Goal: Transaction & Acquisition: Purchase product/service

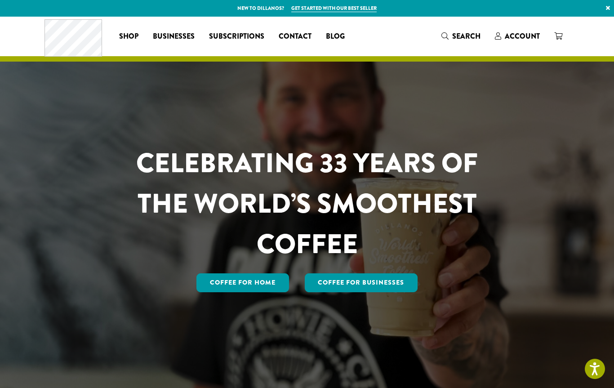
click at [517, 37] on span "Account" at bounding box center [522, 36] width 35 height 10
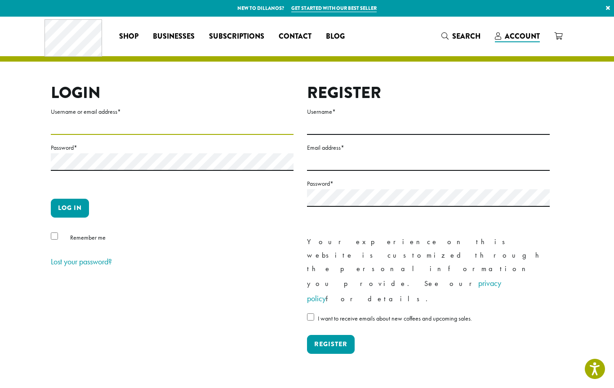
click at [147, 119] on input "Username or email address *" at bounding box center [172, 126] width 243 height 18
type input "**********"
click at [75, 204] on button "Log in" at bounding box center [70, 208] width 38 height 19
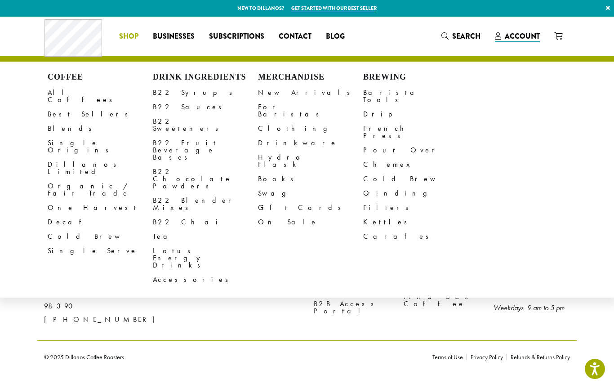
click at [72, 85] on link "All Coffees" at bounding box center [100, 96] width 105 height 22
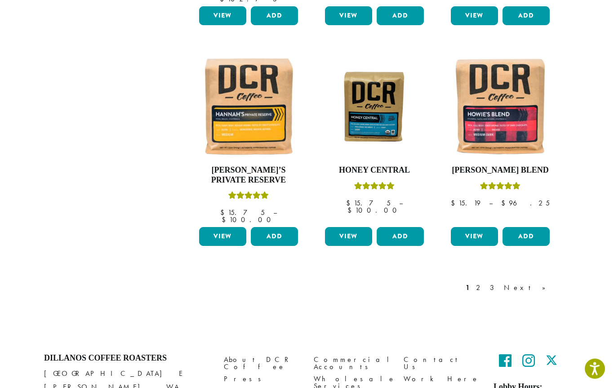
scroll to position [770, 0]
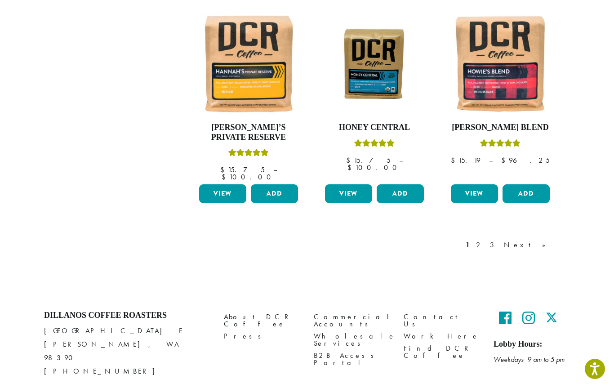
click at [544, 240] on link "Next »" at bounding box center [528, 245] width 52 height 11
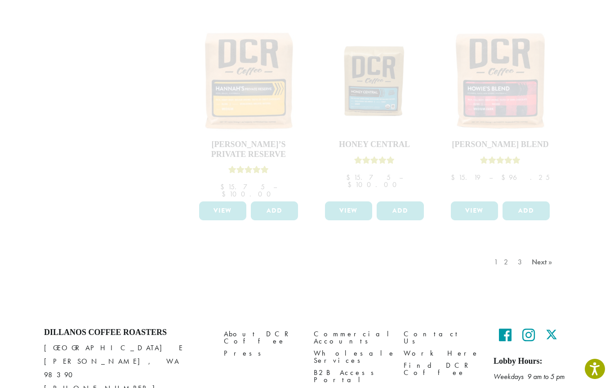
scroll to position [770, 0]
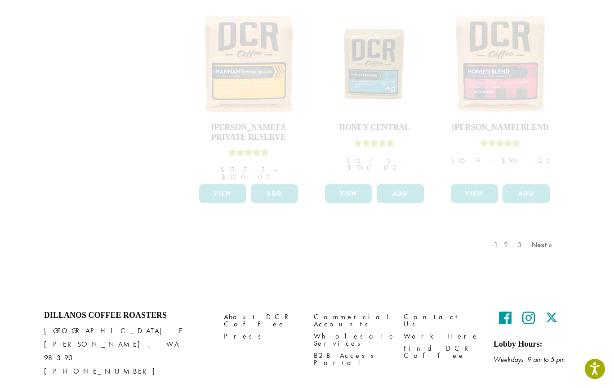
click at [543, 233] on div "1 2 3 Next »" at bounding box center [524, 254] width 64 height 42
click at [544, 233] on div "1 2 3 Next »" at bounding box center [524, 254] width 64 height 42
click at [541, 233] on div "1 2 3 Next »" at bounding box center [524, 254] width 64 height 42
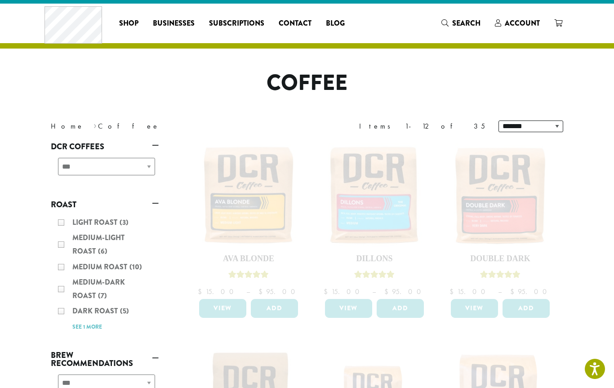
scroll to position [0, 0]
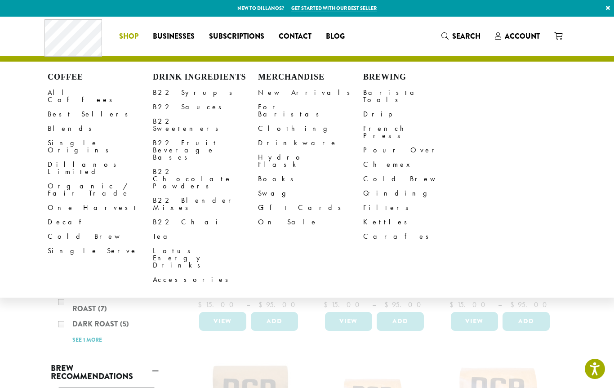
click at [73, 90] on link "All Coffees" at bounding box center [100, 96] width 105 height 22
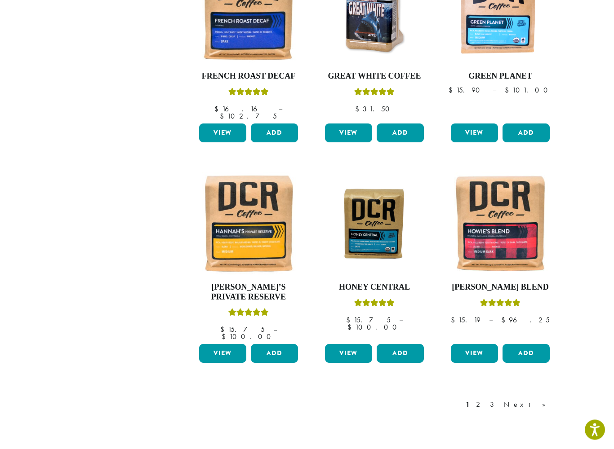
scroll to position [611, 0]
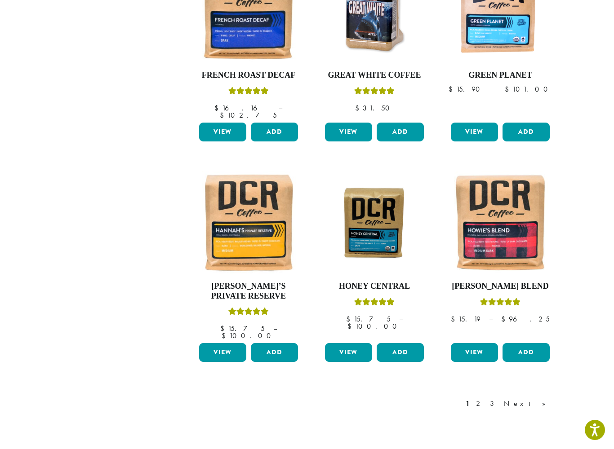
click at [545, 399] on link "Next »" at bounding box center [528, 404] width 52 height 11
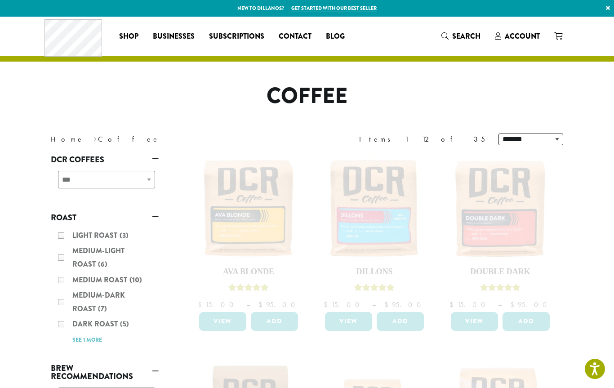
click at [147, 181] on div "**********" at bounding box center [105, 183] width 108 height 32
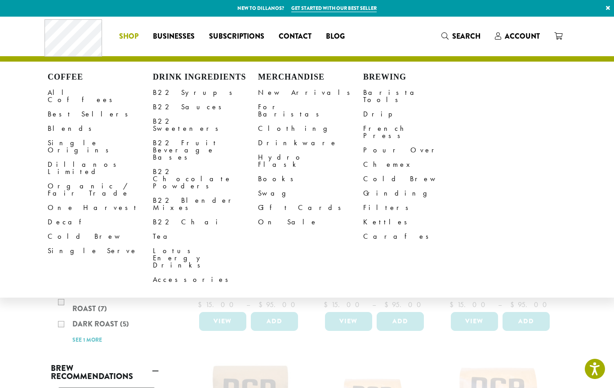
click at [71, 88] on link "All Coffees" at bounding box center [100, 96] width 105 height 22
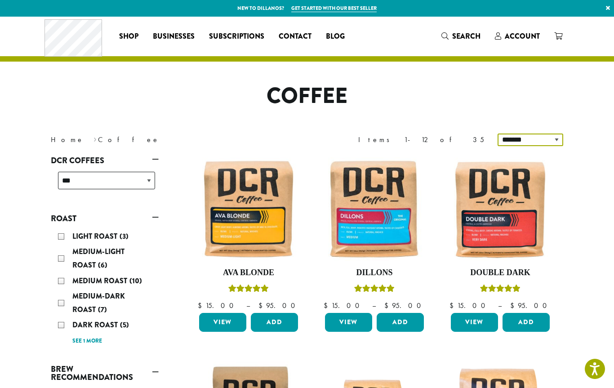
click at [555, 138] on select "**********" at bounding box center [530, 139] width 66 height 13
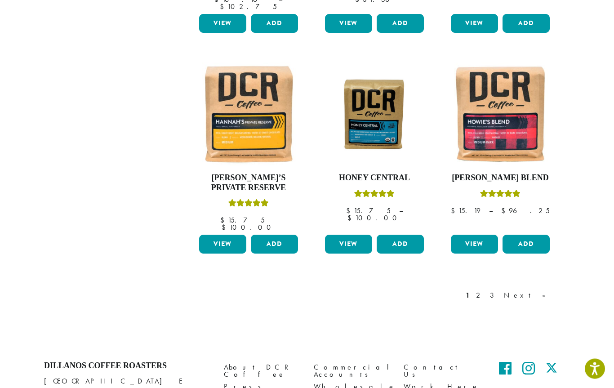
scroll to position [771, 0]
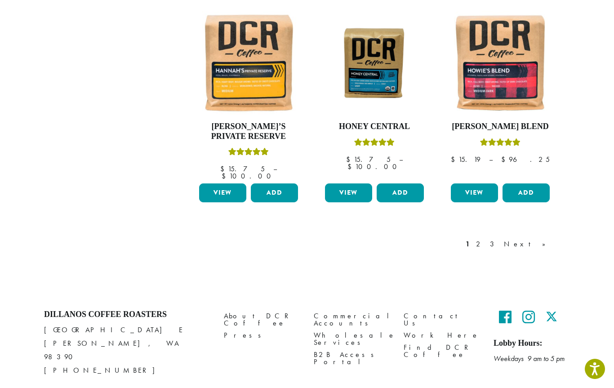
click at [485, 239] on link "2" at bounding box center [479, 244] width 11 height 11
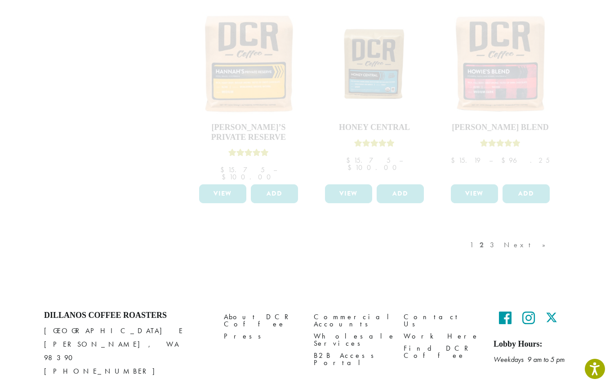
click at [421, 311] on link "Contact Us" at bounding box center [442, 320] width 76 height 19
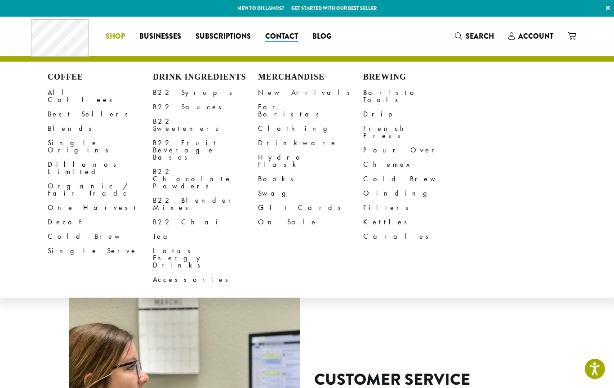
click at [75, 89] on link "All Coffees" at bounding box center [100, 96] width 105 height 22
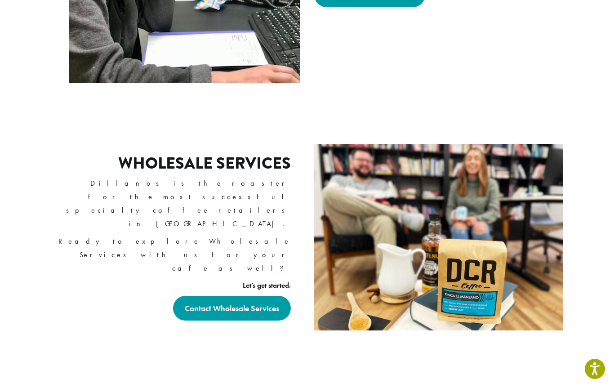
scroll to position [440, 0]
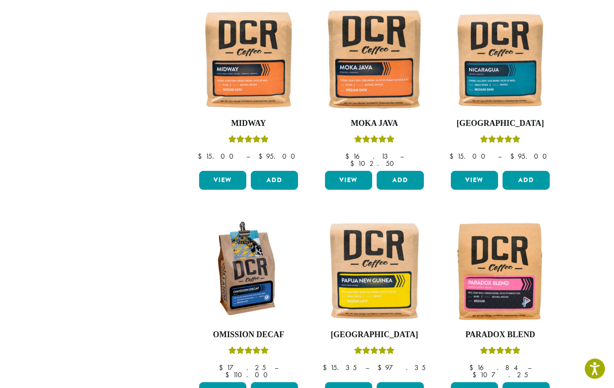
scroll to position [570, 0]
click at [275, 382] on button "Add" at bounding box center [274, 391] width 47 height 19
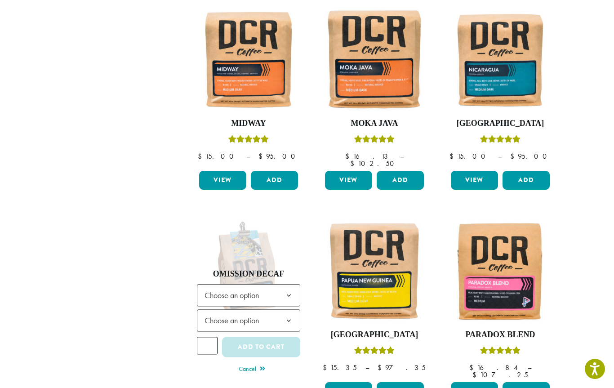
click at [289, 285] on b at bounding box center [289, 296] width 22 height 22
click at [287, 310] on b at bounding box center [289, 321] width 22 height 22
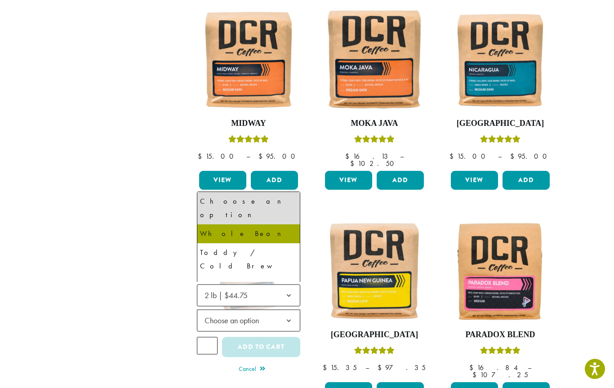
select select "**********"
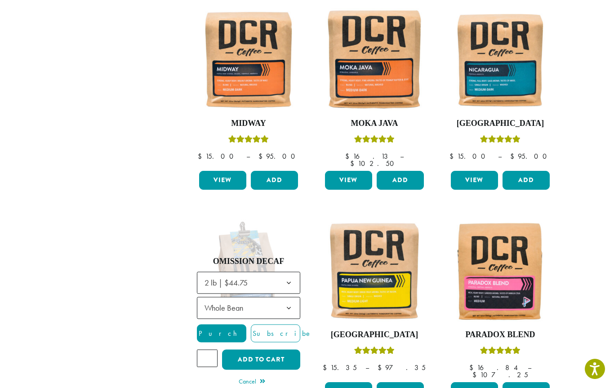
click at [212, 350] on input "*" at bounding box center [207, 358] width 21 height 17
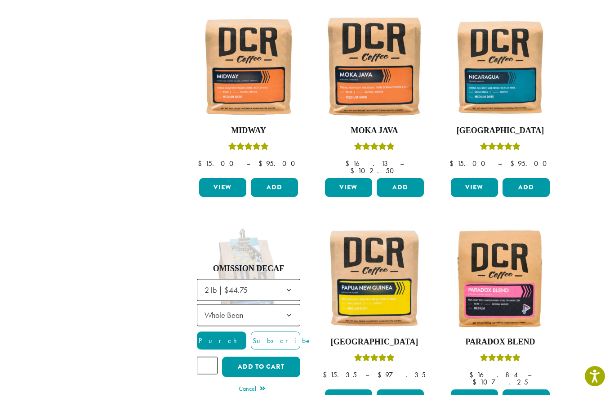
scroll to position [599, 0]
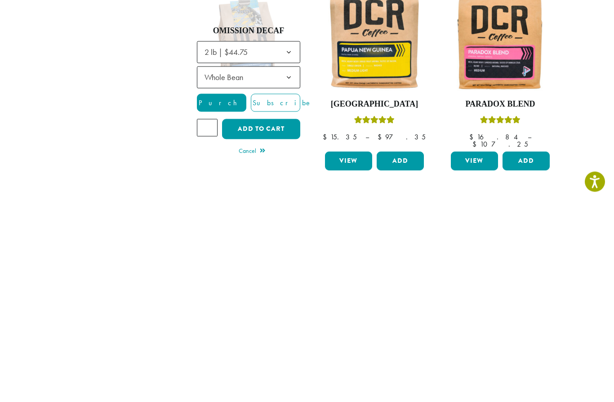
type input "*"
click at [271, 320] on button "Add to cart" at bounding box center [261, 330] width 78 height 20
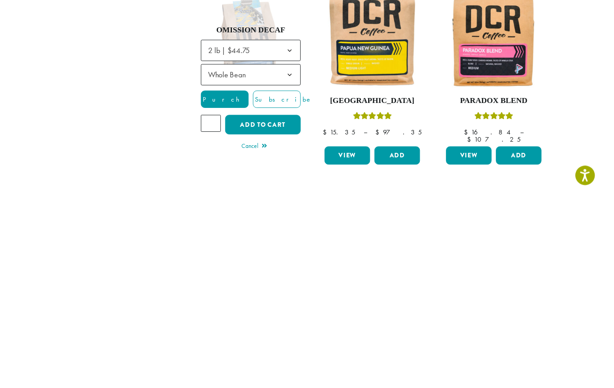
scroll to position [747, 0]
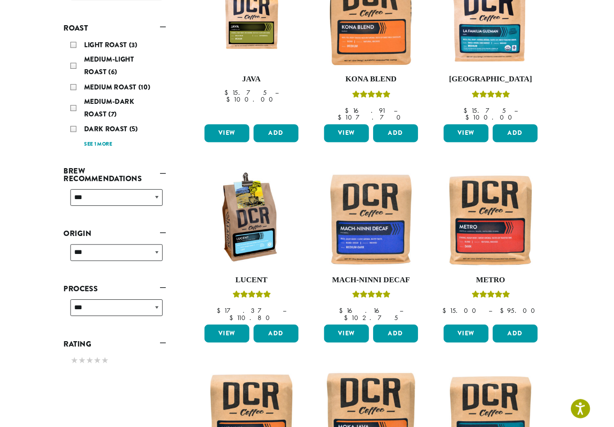
scroll to position [189, 0]
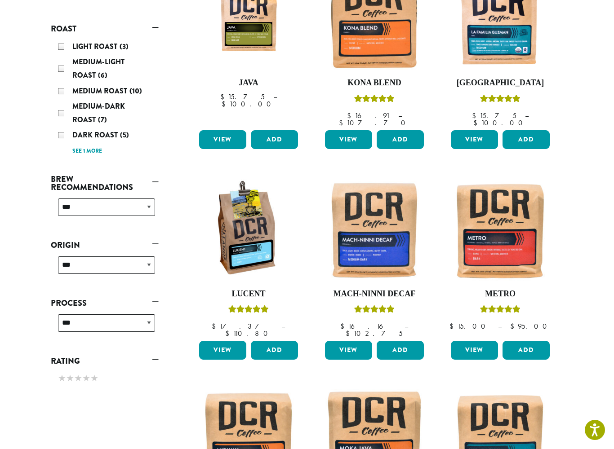
click at [404, 341] on button "Add" at bounding box center [400, 350] width 47 height 19
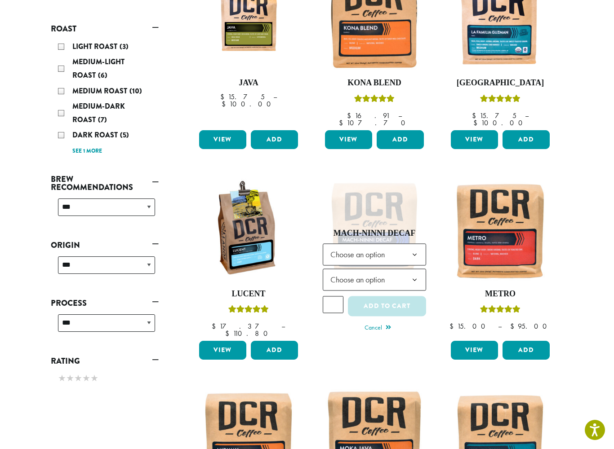
click at [412, 244] on b at bounding box center [415, 255] width 22 height 22
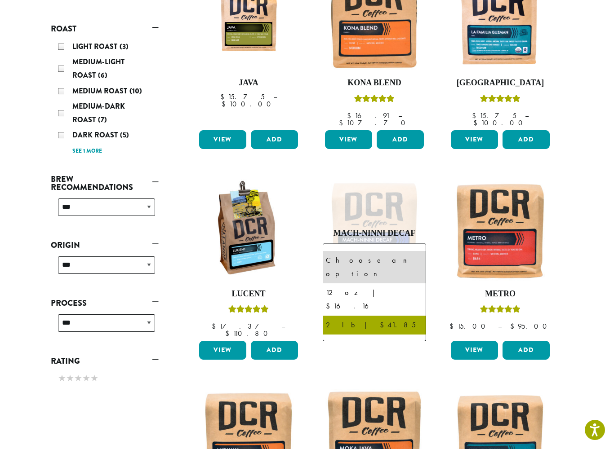
select select "**********"
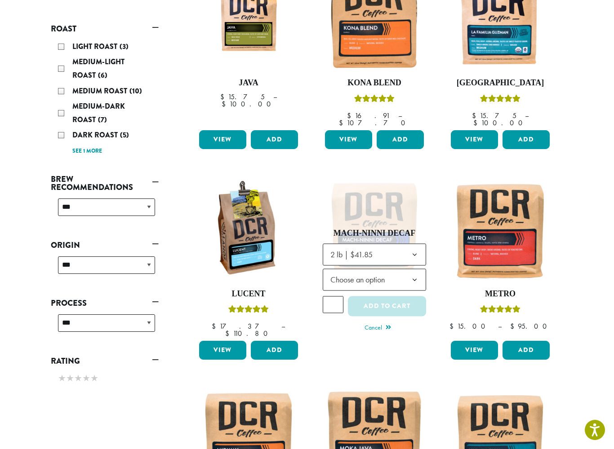
click at [337, 297] on input "*" at bounding box center [333, 305] width 21 height 17
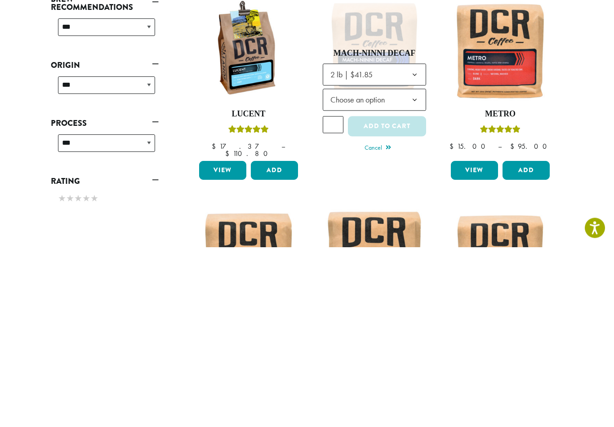
type input "*"
click at [391, 297] on button "Add to cart" at bounding box center [387, 307] width 78 height 20
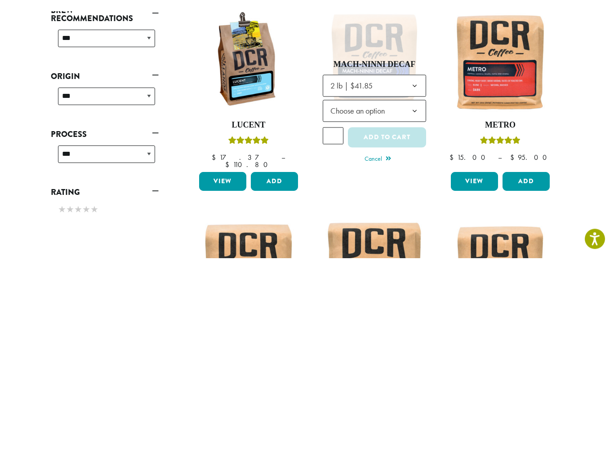
scroll to position [369, 0]
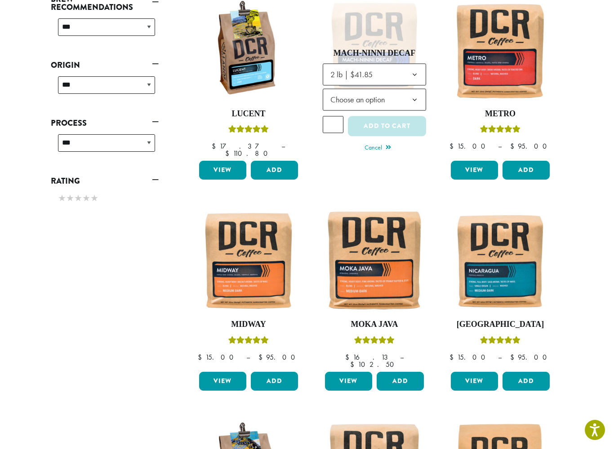
click at [414, 89] on b at bounding box center [415, 100] width 22 height 22
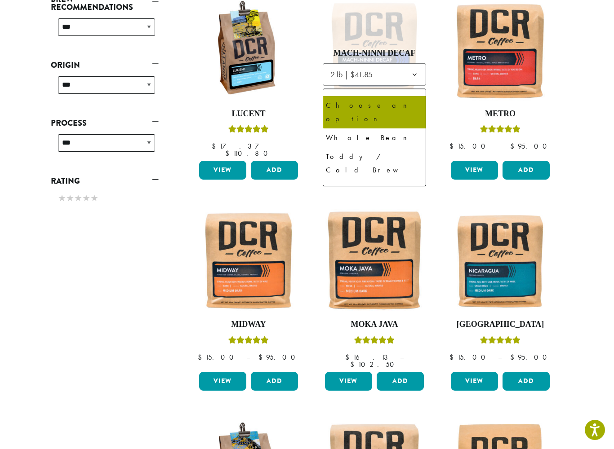
select select "**********"
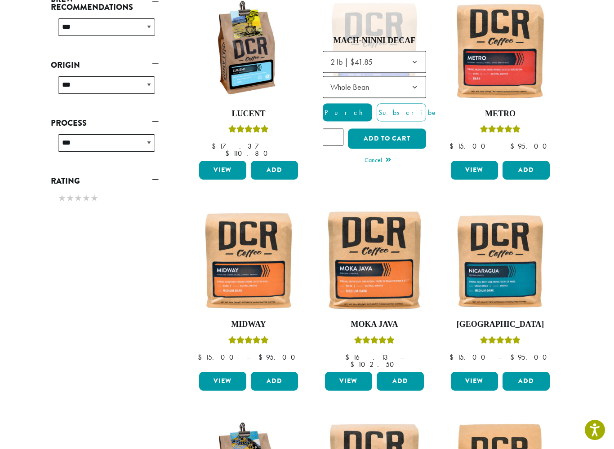
click at [398, 129] on button "Add to cart" at bounding box center [387, 139] width 78 height 20
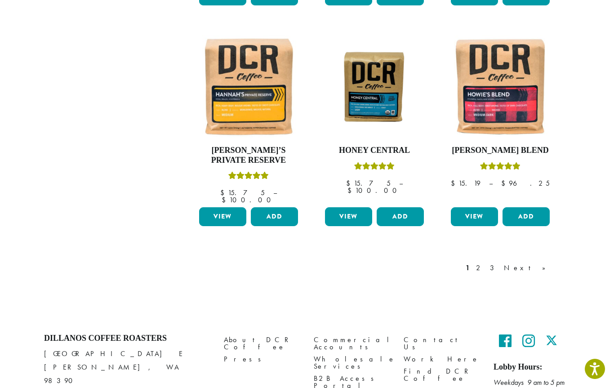
scroll to position [748, 0]
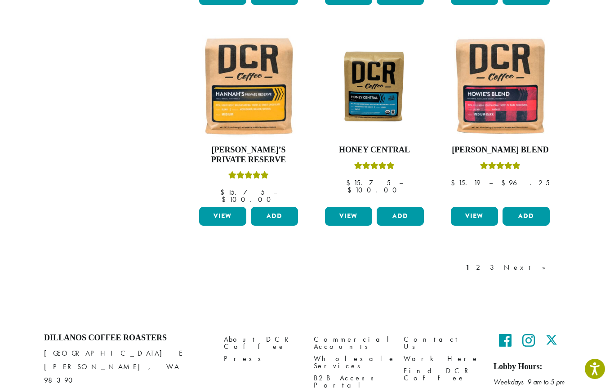
click at [499, 262] on link "3" at bounding box center [493, 267] width 11 height 11
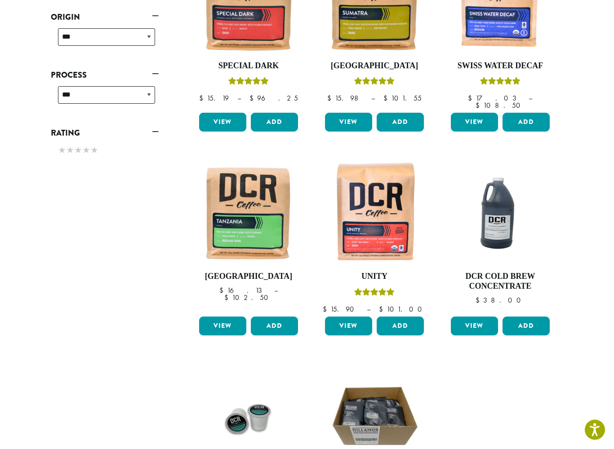
scroll to position [417, 0]
click at [406, 317] on button "Add" at bounding box center [400, 326] width 47 height 19
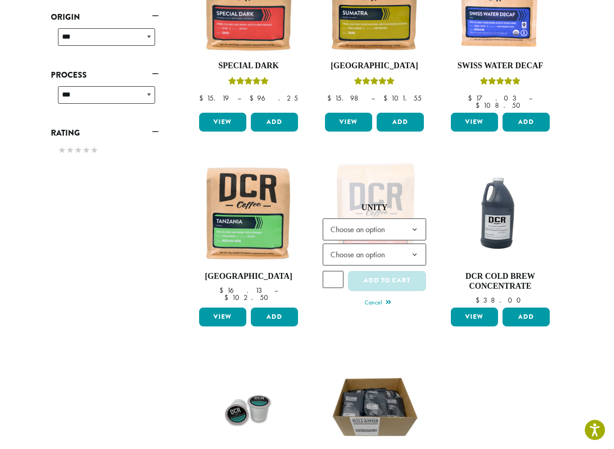
click at [409, 219] on b at bounding box center [415, 230] width 22 height 22
click at [415, 244] on b at bounding box center [415, 255] width 22 height 22
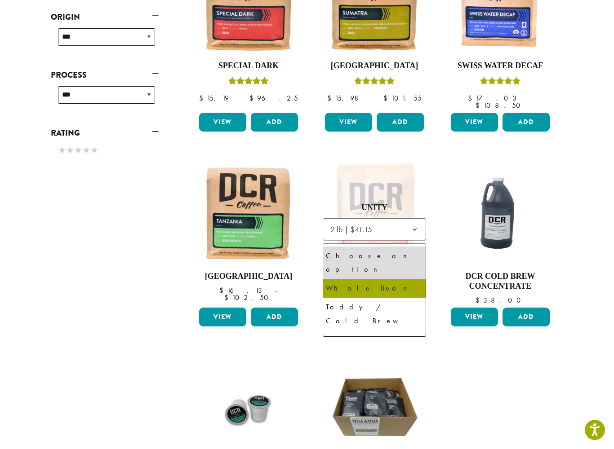
select select "**********"
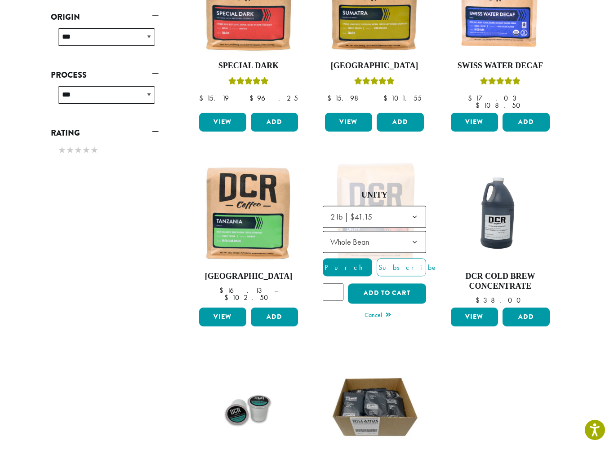
click at [399, 284] on button "Add to cart" at bounding box center [387, 294] width 78 height 20
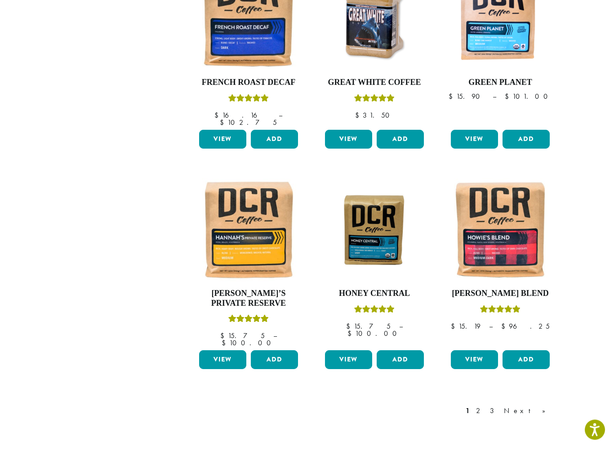
scroll to position [634, 0]
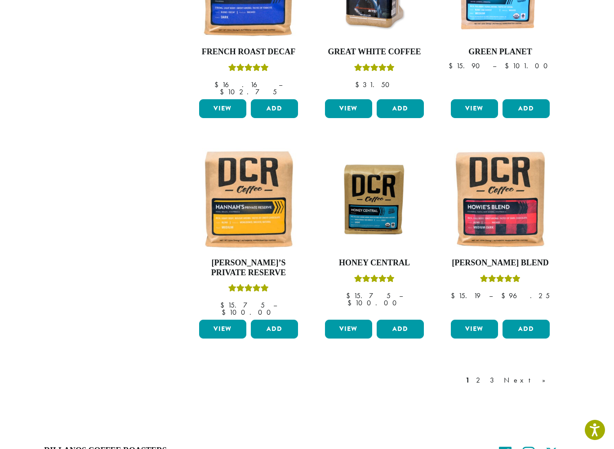
click at [529, 375] on div "1 2 3 Next »" at bounding box center [510, 380] width 93 height 11
click at [499, 375] on link "3" at bounding box center [493, 380] width 11 height 11
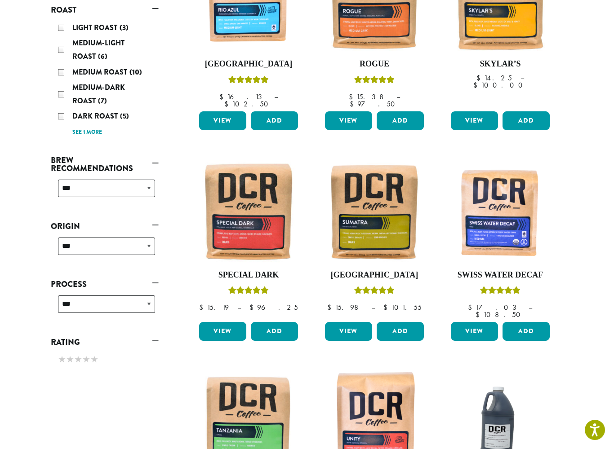
scroll to position [222, 0]
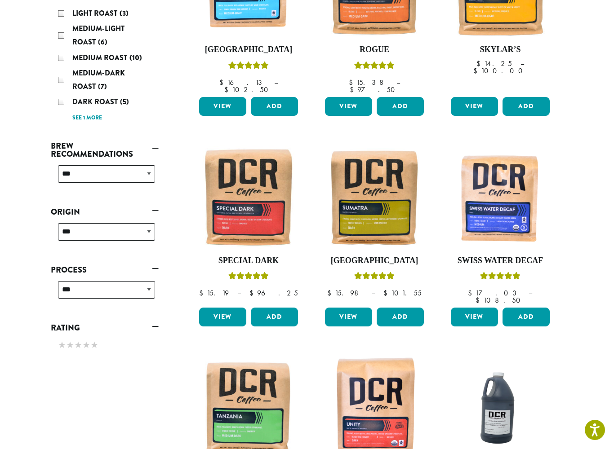
click at [385, 256] on h4 "[GEOGRAPHIC_DATA]" at bounding box center [374, 261] width 103 height 10
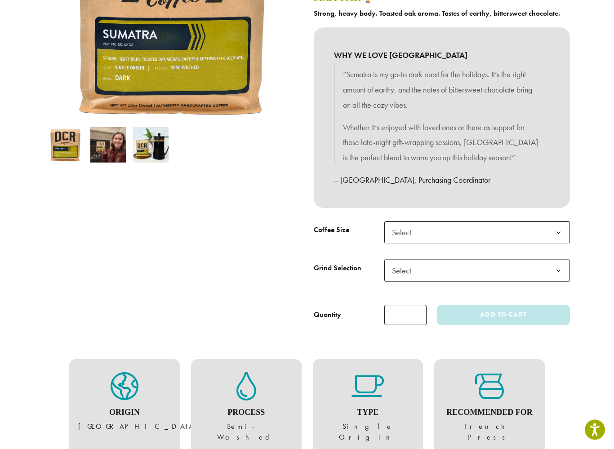
scroll to position [218, 0]
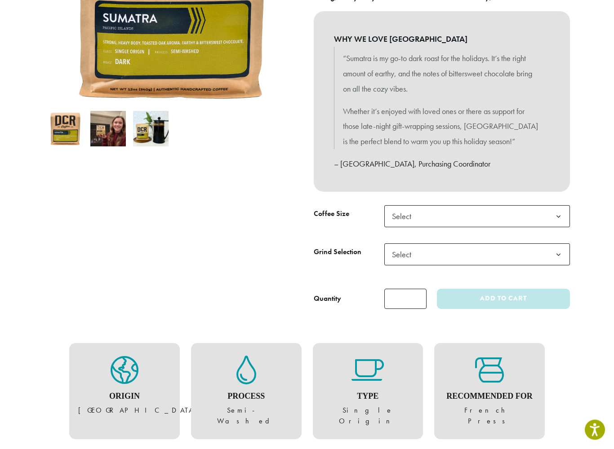
click at [559, 208] on b at bounding box center [558, 217] width 22 height 22
click at [559, 246] on b at bounding box center [558, 255] width 22 height 22
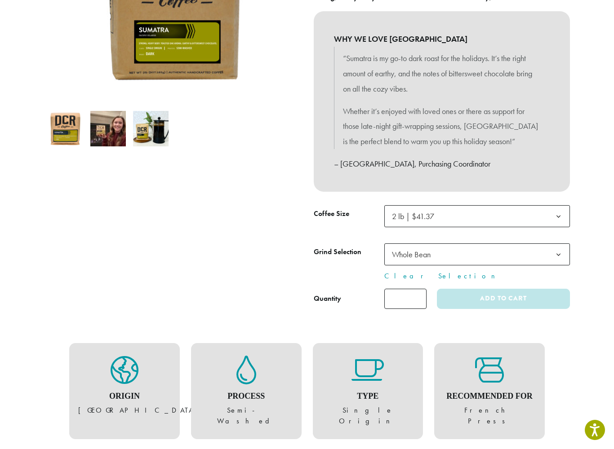
select select "**********"
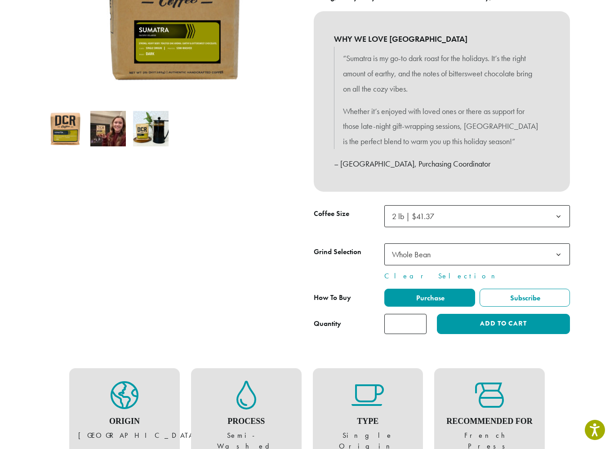
click at [513, 319] on button "Add to cart" at bounding box center [503, 324] width 133 height 20
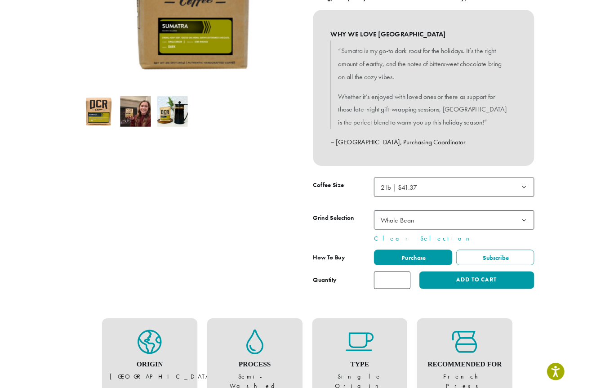
scroll to position [218, 0]
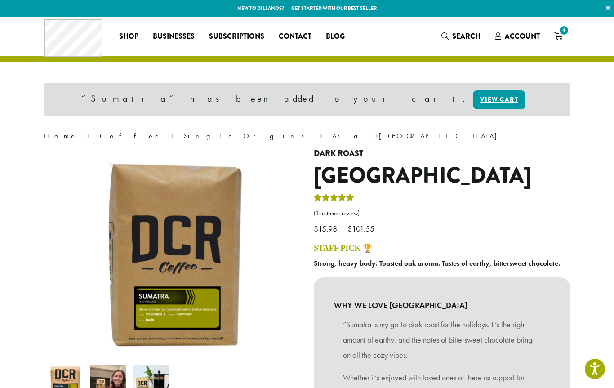
click at [558, 35] on icon "4" at bounding box center [558, 35] width 8 height 7
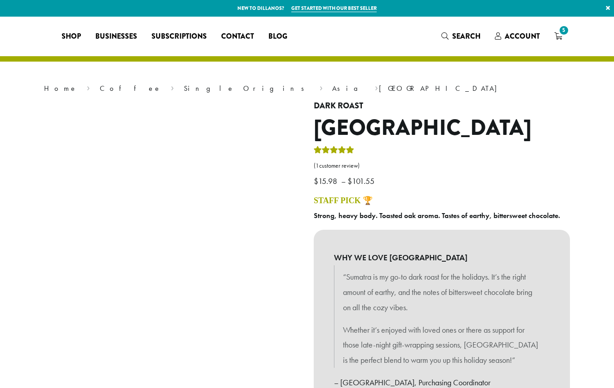
select select "**********"
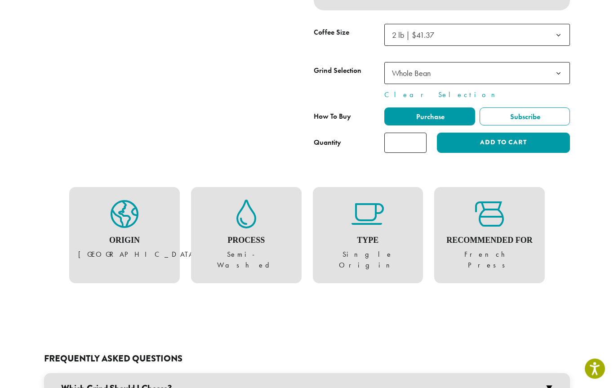
scroll to position [373, 0]
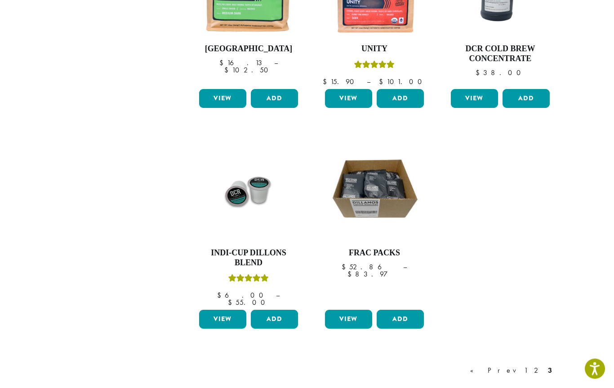
scroll to position [665, 0]
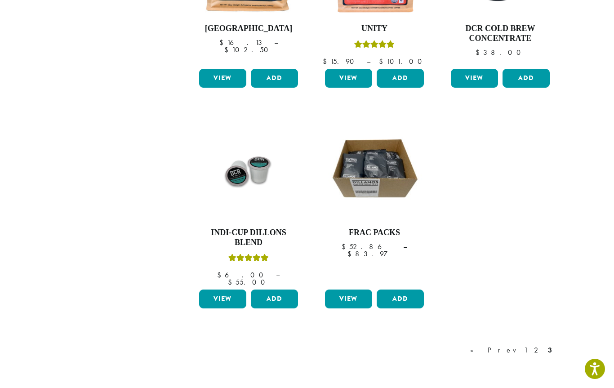
click at [539, 345] on link "2" at bounding box center [537, 350] width 11 height 11
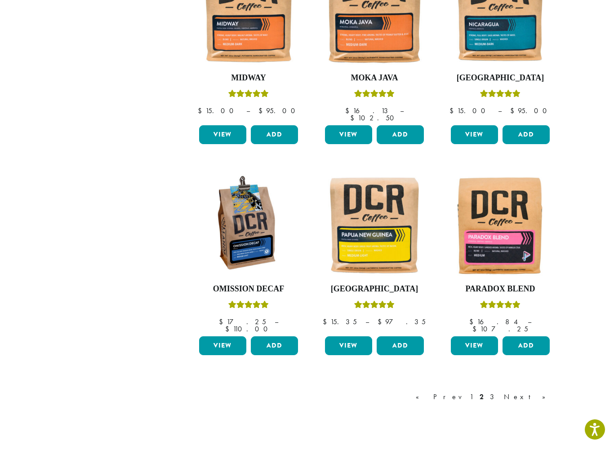
scroll to position [616, 0]
click at [279, 337] on button "Add" at bounding box center [274, 346] width 47 height 19
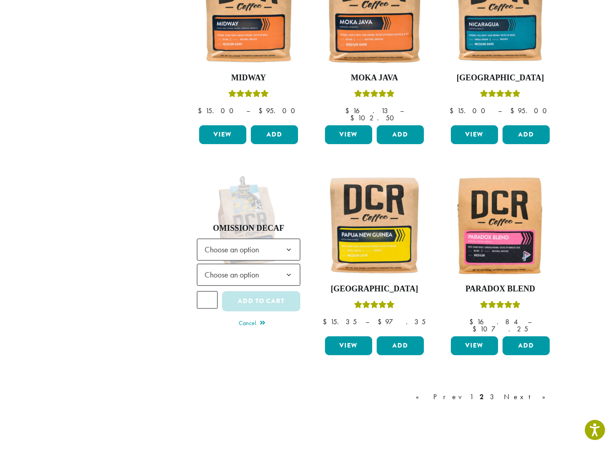
click at [292, 240] on b at bounding box center [289, 251] width 22 height 22
click at [289, 265] on b at bounding box center [289, 276] width 22 height 22
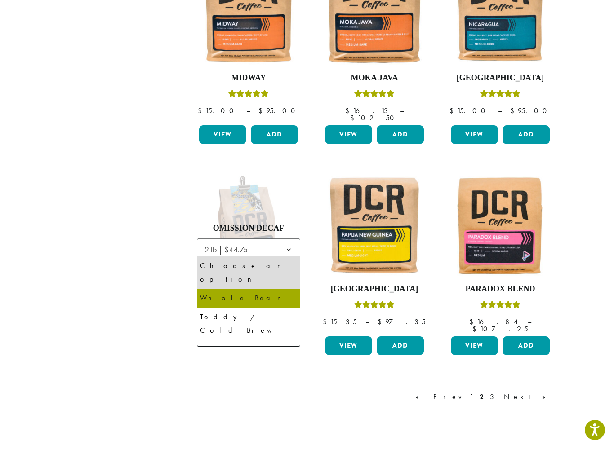
select select "**********"
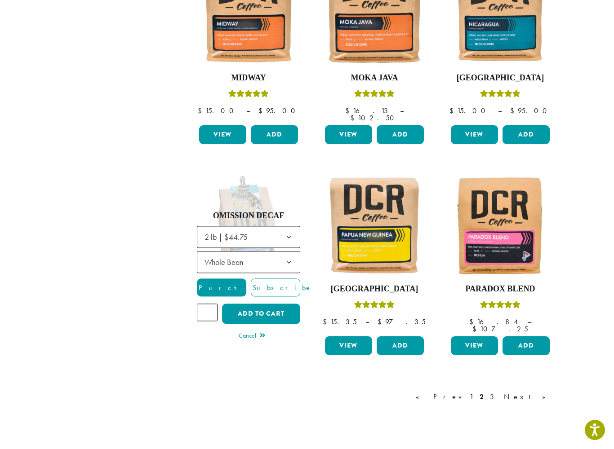
click at [211, 304] on input "*" at bounding box center [207, 312] width 21 height 17
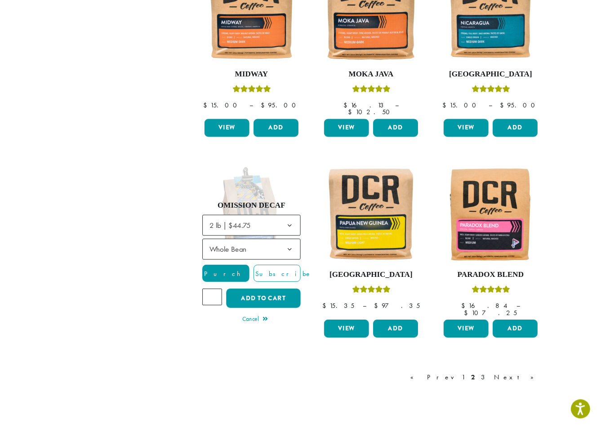
scroll to position [615, 0]
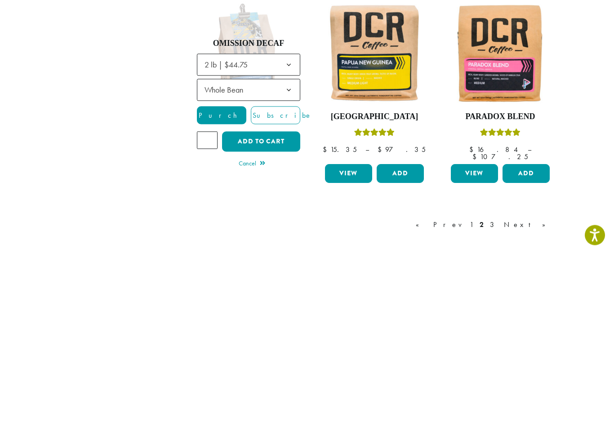
type input "*"
click at [263, 305] on button "Add to cart" at bounding box center [261, 315] width 78 height 20
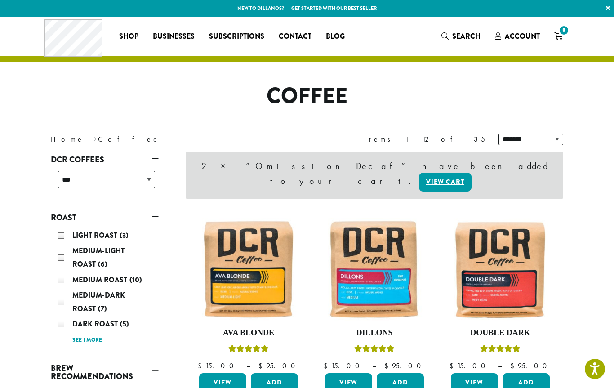
click at [561, 31] on span "8" at bounding box center [564, 30] width 12 height 12
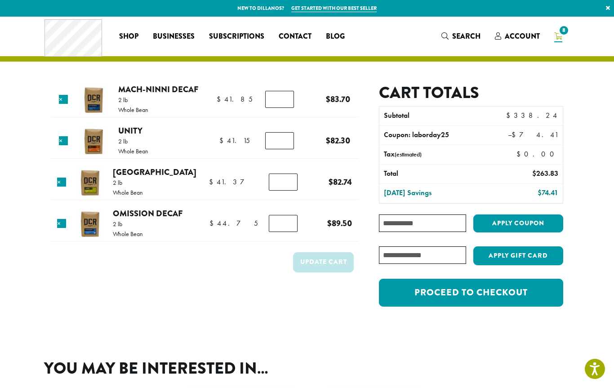
click at [284, 182] on input "*" at bounding box center [283, 181] width 29 height 17
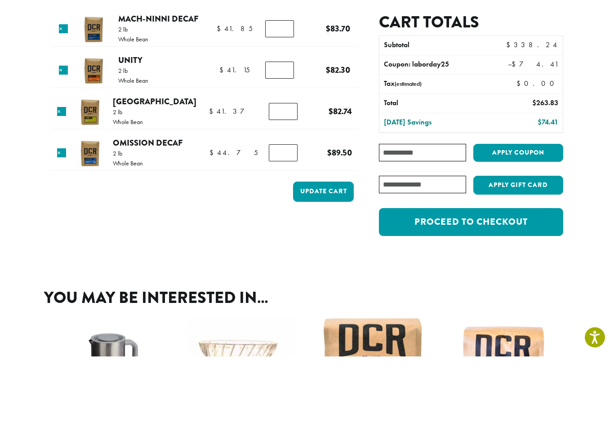
type input "*"
click at [323, 252] on button "Update cart" at bounding box center [323, 262] width 61 height 20
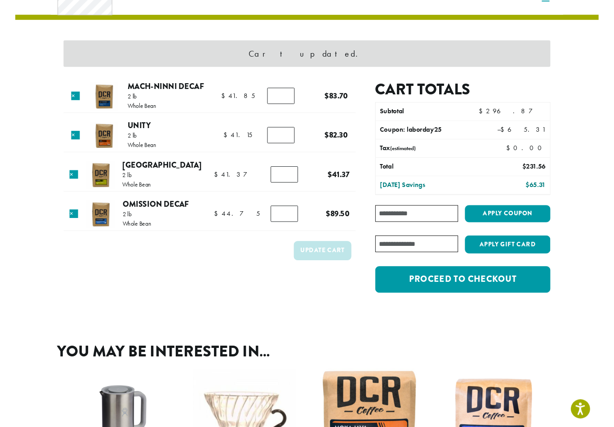
scroll to position [38, 0]
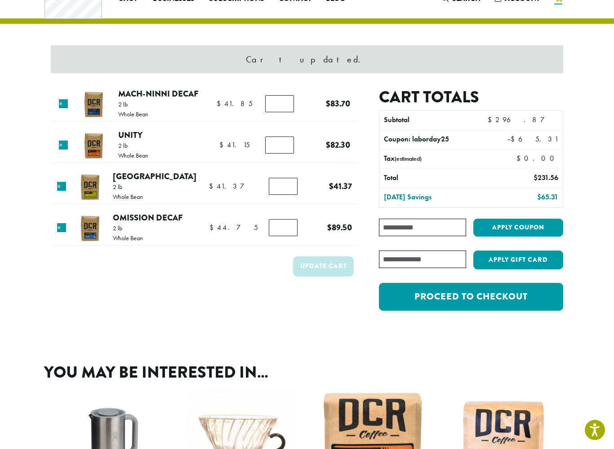
click at [283, 146] on input "*" at bounding box center [279, 145] width 29 height 17
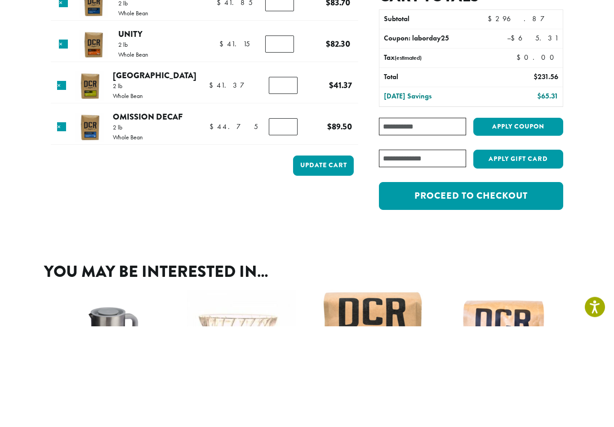
type input "*"
click at [325, 257] on button "Update cart" at bounding box center [323, 267] width 61 height 20
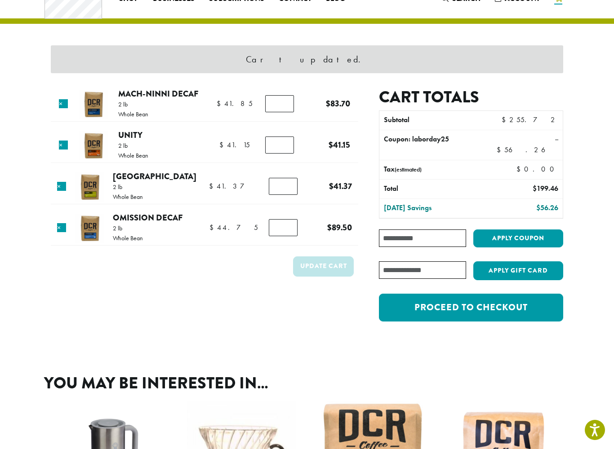
click at [473, 301] on link "Proceed to checkout" at bounding box center [471, 308] width 184 height 28
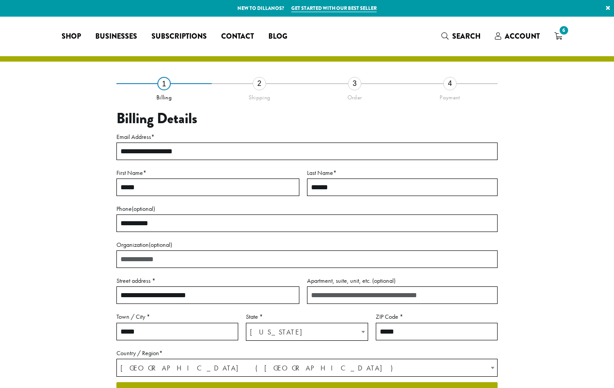
select select "**"
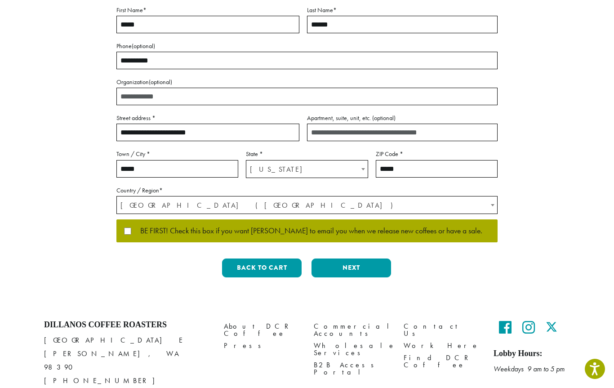
scroll to position [174, 0]
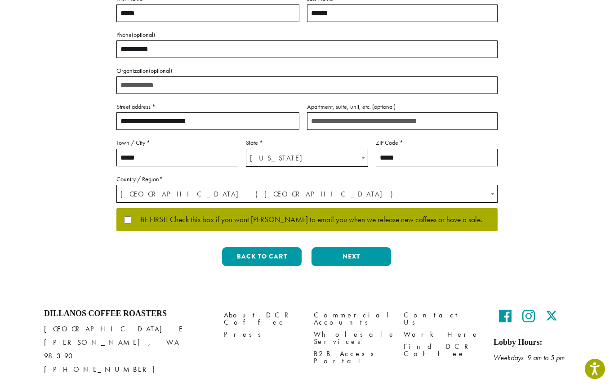
click at [355, 254] on button "Next" at bounding box center [351, 256] width 80 height 19
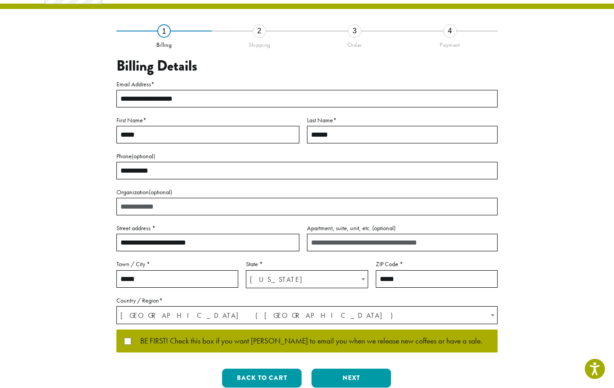
scroll to position [0, 0]
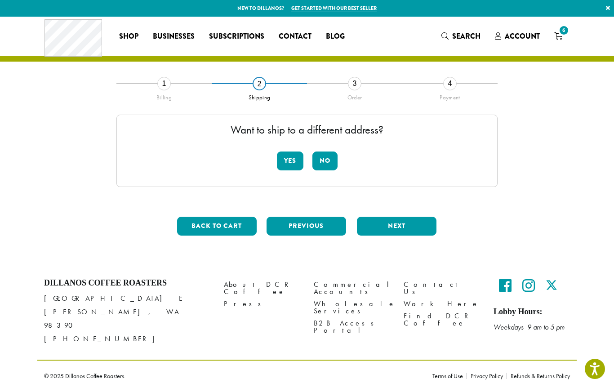
click at [291, 154] on button "Yes" at bounding box center [290, 160] width 27 height 19
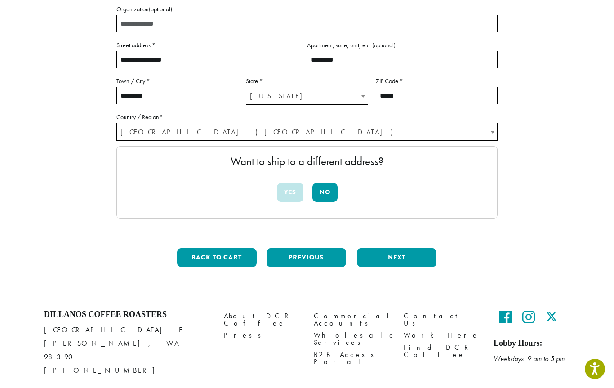
scroll to position [173, 0]
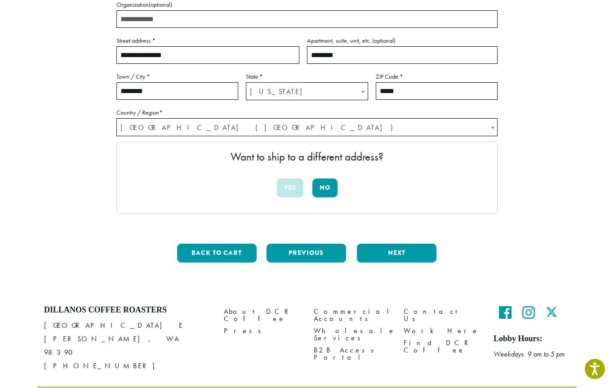
click at [402, 254] on button "Next" at bounding box center [397, 253] width 80 height 19
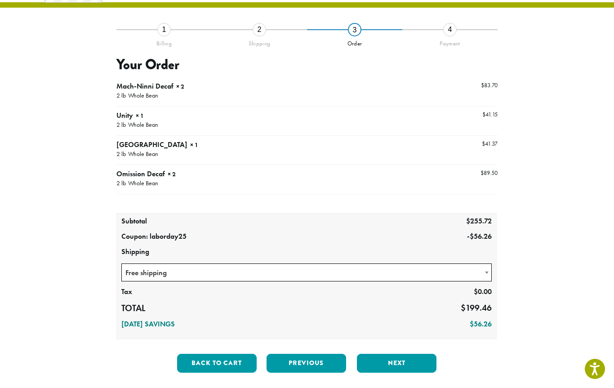
scroll to position [51, 0]
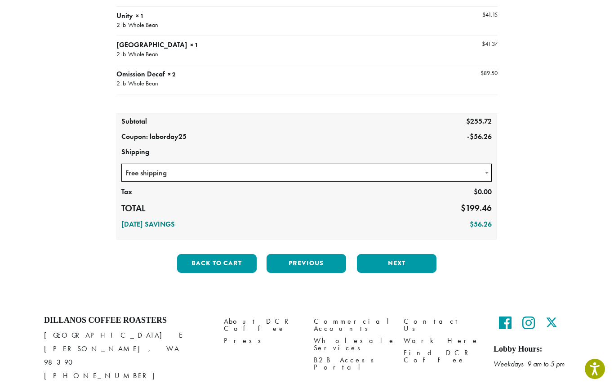
click at [404, 261] on button "Next" at bounding box center [397, 263] width 80 height 19
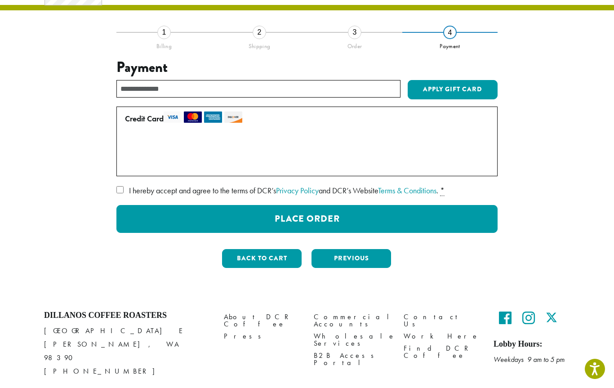
click at [403, 218] on button "Place Order" at bounding box center [306, 219] width 381 height 28
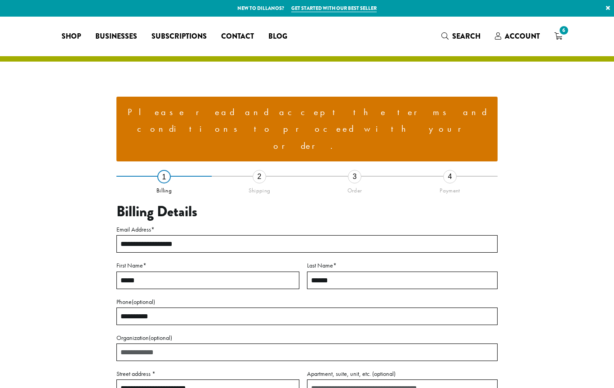
select select "**"
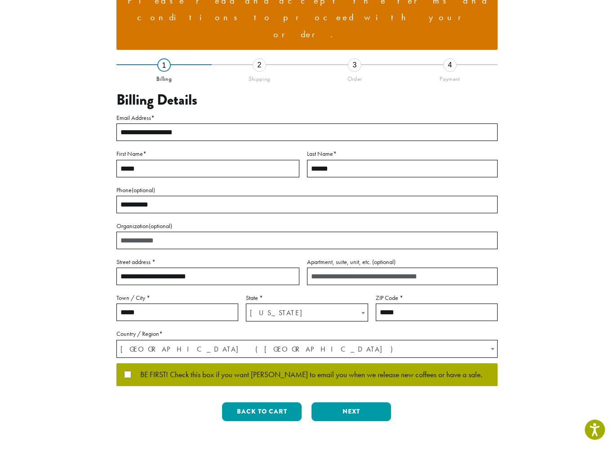
scroll to position [114, 0]
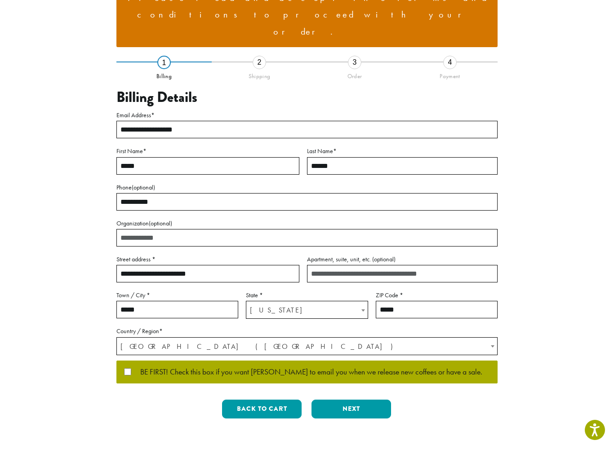
click at [353, 387] on button "Next" at bounding box center [351, 409] width 80 height 19
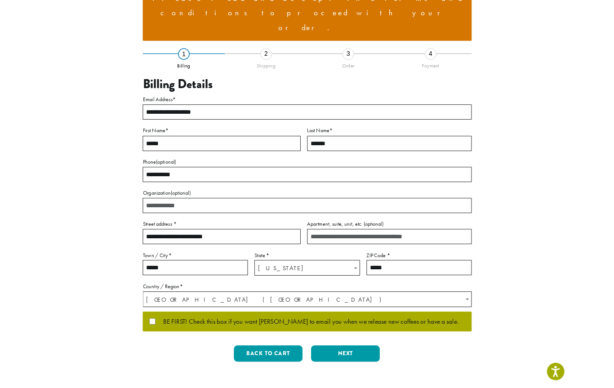
scroll to position [0, 0]
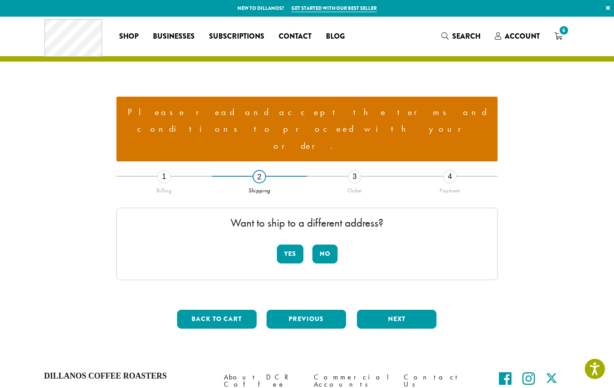
click at [288, 244] on button "Yes" at bounding box center [290, 253] width 27 height 19
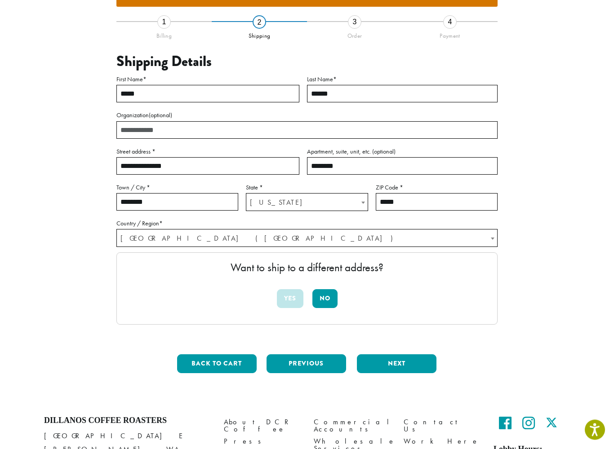
scroll to position [155, 0]
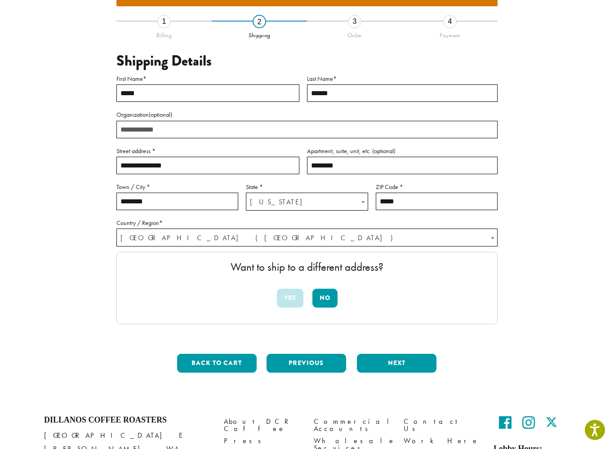
click at [407, 354] on button "Next" at bounding box center [397, 363] width 80 height 19
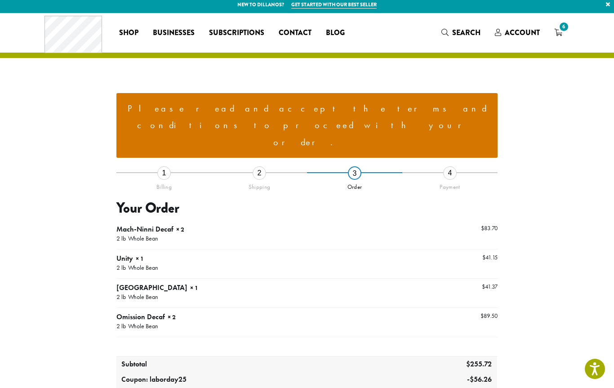
scroll to position [0, 0]
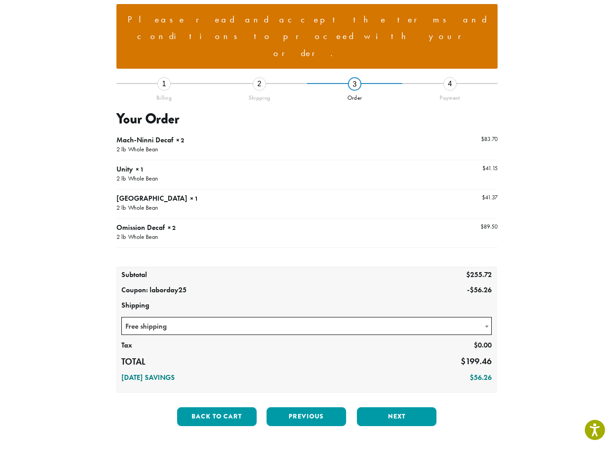
click at [389, 387] on button "Next" at bounding box center [397, 417] width 80 height 19
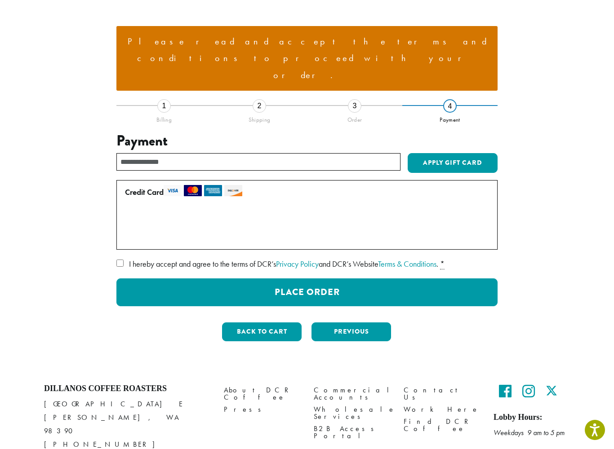
click at [408, 279] on button "Place Order" at bounding box center [306, 293] width 381 height 28
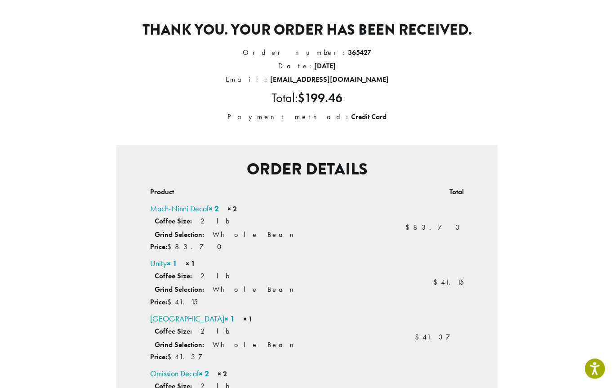
scroll to position [78, 0]
